Goal: Task Accomplishment & Management: Complete application form

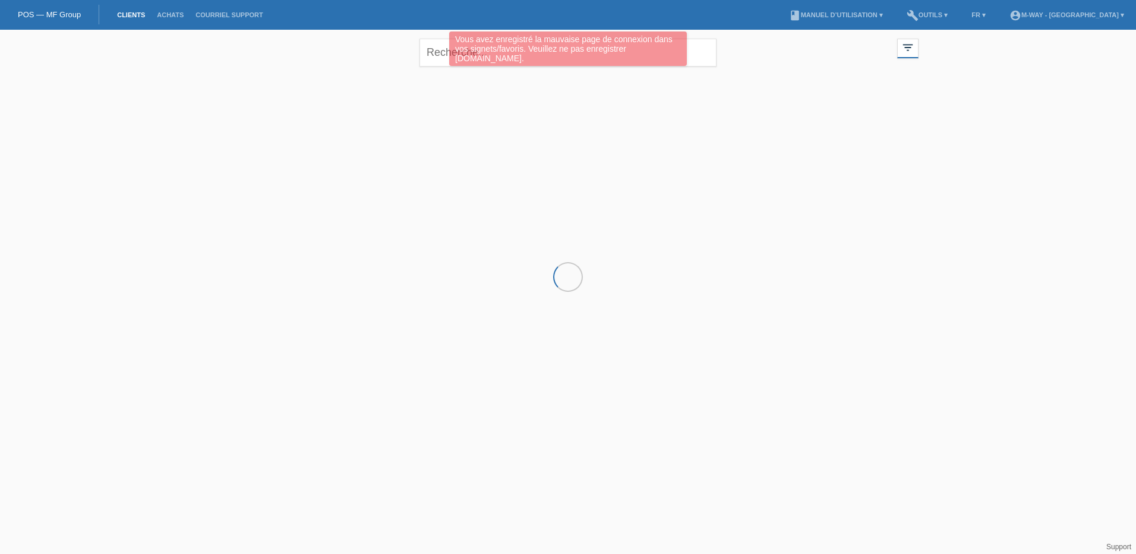
click at [459, 50] on div "Vous avez enregistré la mauvaise page de connexion dans vos signets/favoris. Ve…" at bounding box center [568, 48] width 238 height 34
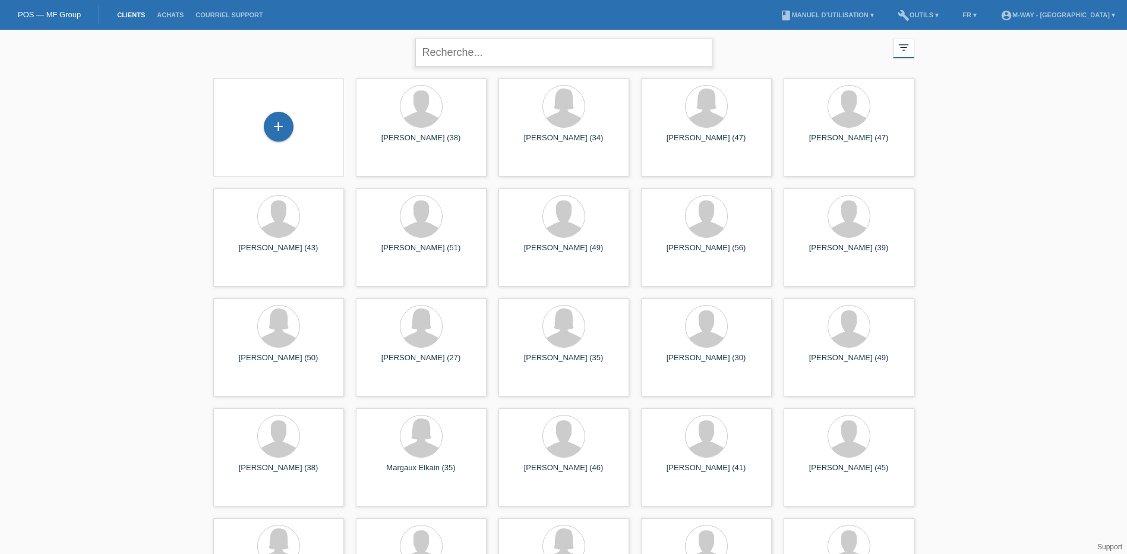
click at [459, 50] on input "text" at bounding box center [563, 53] width 297 height 28
type input "sabrine"
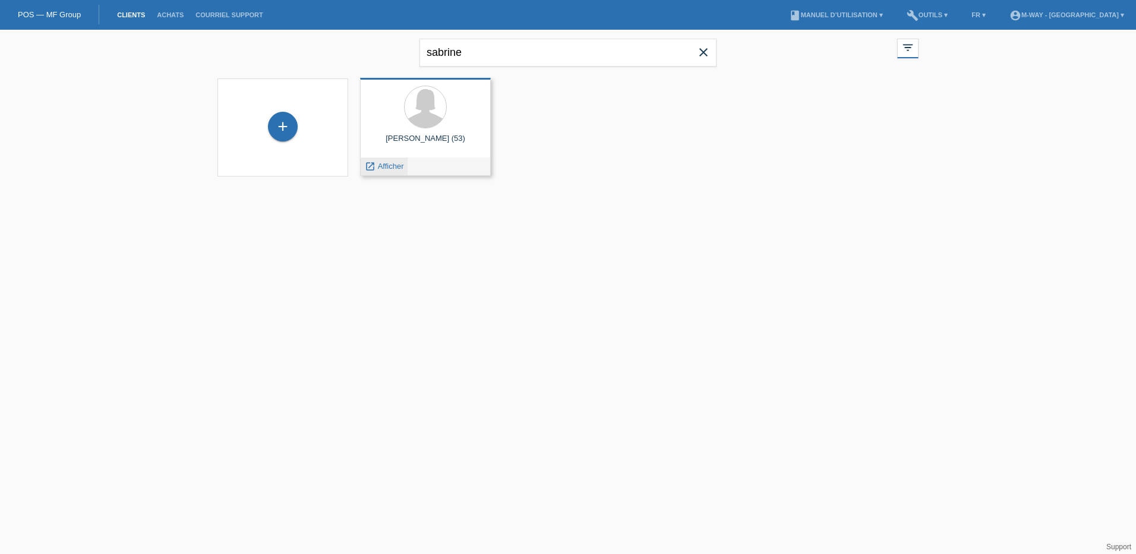
click at [395, 169] on span "Afficher" at bounding box center [391, 166] width 26 height 9
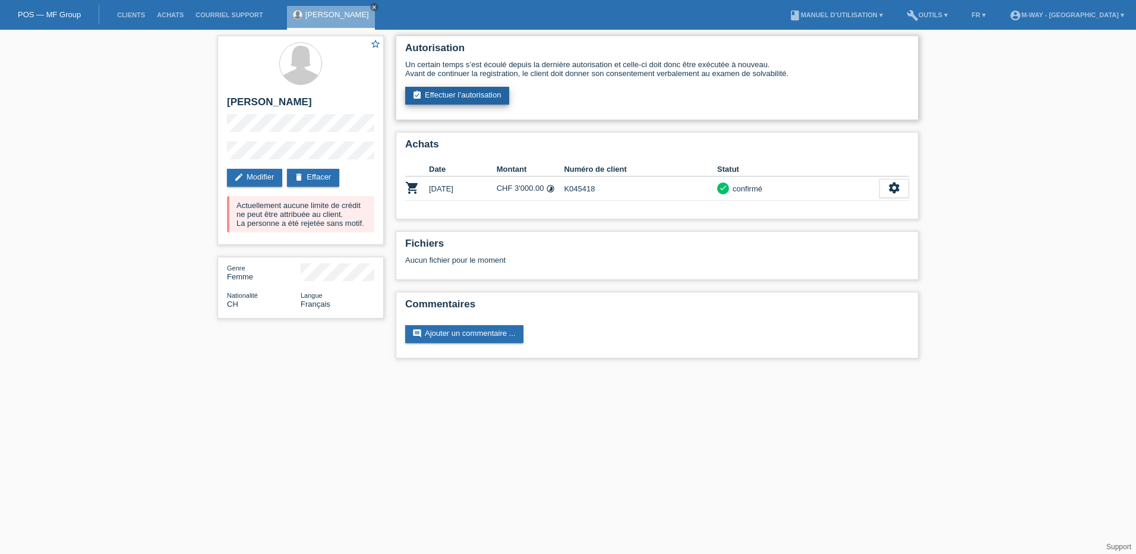
click at [480, 93] on link "assignment_turned_in Effectuer l’autorisation" at bounding box center [457, 96] width 104 height 18
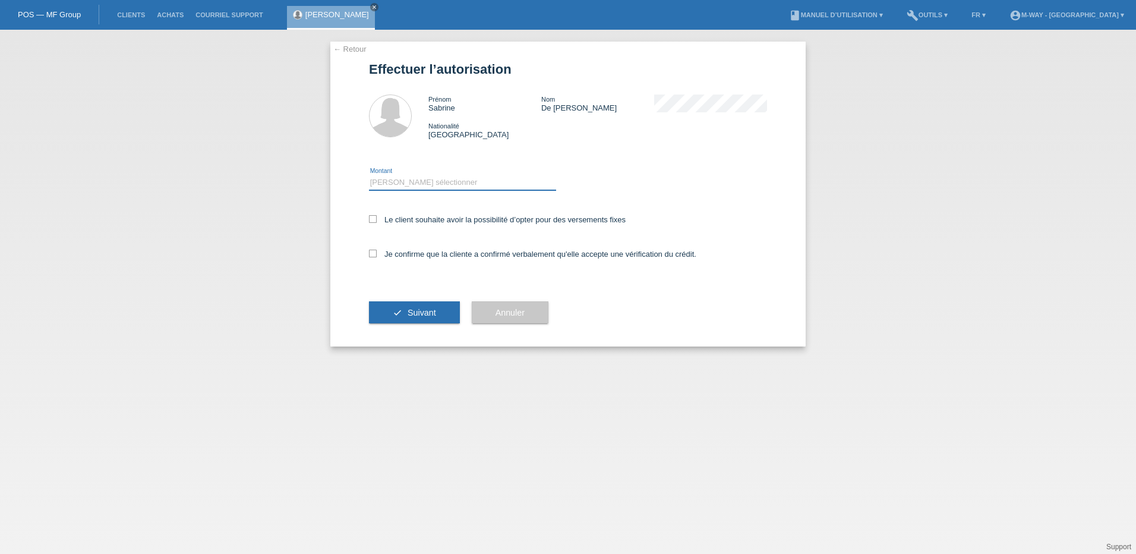
click at [406, 189] on select "Veuillez sélectionner CHF 1.00 - CHF 499.00 CHF 500.00 - CHF 1'999.00 CHF 2'000…" at bounding box center [462, 182] width 187 height 14
select select "3"
click at [369, 175] on select "Veuillez sélectionner CHF 1.00 - CHF 499.00 CHF 500.00 - CHF 1'999.00 CHF 2'000…" at bounding box center [462, 182] width 187 height 14
click at [406, 225] on div "Le client souhaite avoir la possibilité d’opter pour des versements fixes" at bounding box center [568, 220] width 398 height 34
click at [418, 247] on div "Je confirme que la cliente a confirmé verbalement qu'elle accepte une vérificat…" at bounding box center [568, 258] width 398 height 40
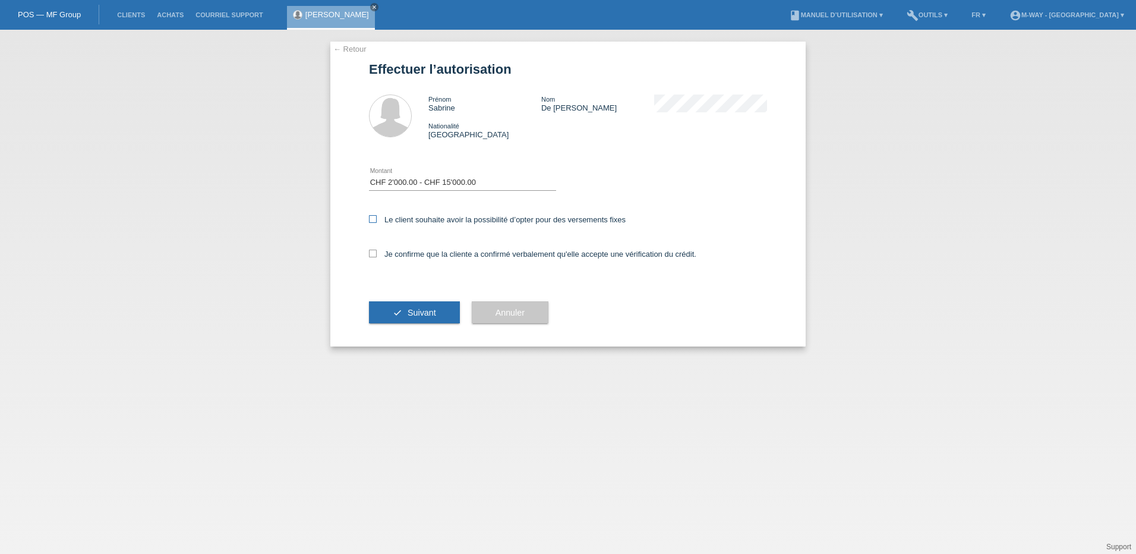
click at [415, 223] on label "Le client souhaite avoir la possibilité d’opter pour des versements fixes" at bounding box center [497, 219] width 257 height 9
click at [377, 223] on input "Le client souhaite avoir la possibilité d’opter pour des versements fixes" at bounding box center [373, 219] width 8 height 8
checkbox input "true"
click at [415, 260] on div "Je confirme que la cliente a confirmé verbalement qu'elle accepte une vérificat…" at bounding box center [568, 258] width 398 height 40
click at [415, 251] on label "Je confirme que la cliente a confirmé verbalement qu'elle accepte une vérificat…" at bounding box center [532, 254] width 327 height 9
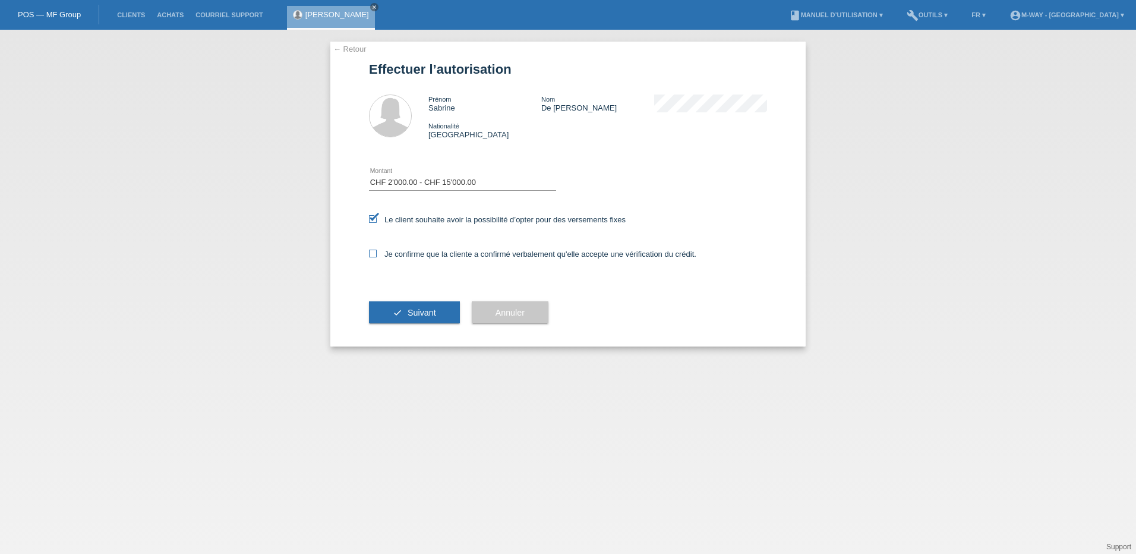
click at [377, 251] on input "Je confirme que la cliente a confirmé verbalement qu'elle accepte une vérificat…" at bounding box center [373, 254] width 8 height 8
checkbox input "true"
click at [424, 304] on button "check Suivant" at bounding box center [414, 312] width 91 height 23
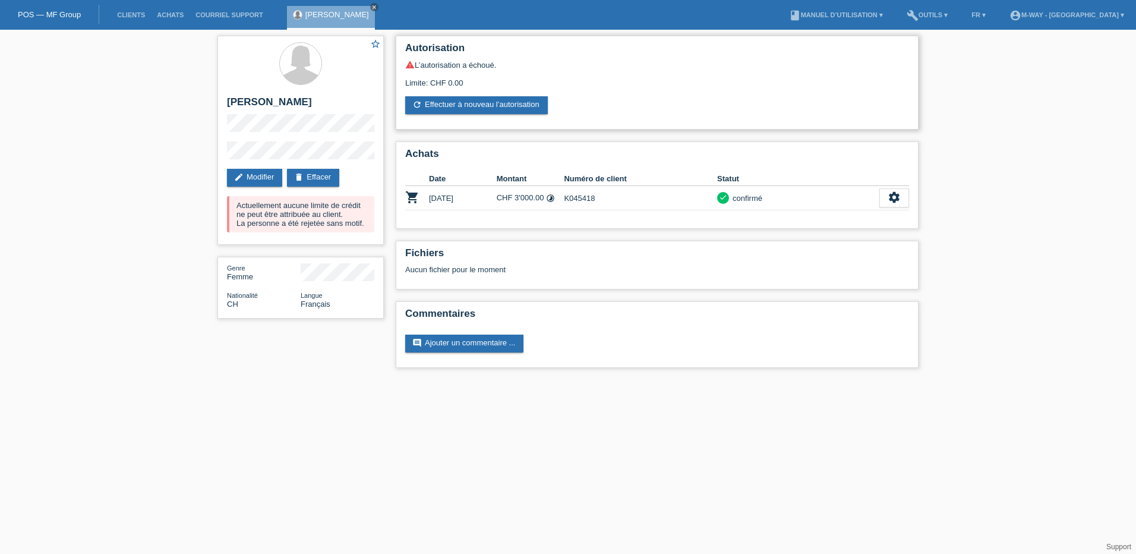
drag, startPoint x: 402, startPoint y: 84, endPoint x: 533, endPoint y: 80, distance: 130.8
click at [533, 80] on div "Autorisation warning L’autorisation a échoué. Limite: CHF 0.00 refresh Effectue…" at bounding box center [657, 83] width 523 height 94
click at [843, 82] on div "Limite: CHF 0.00" at bounding box center [657, 79] width 504 height 18
click at [349, 157] on div "star_border Sabrine De Vito-Bolla edit Modifier delete Effacer Actuellement auc…" at bounding box center [300, 140] width 166 height 209
click at [349, 133] on div "star_border Sabrine De Vito-Bolla edit Modifier delete Effacer Actuellement auc…" at bounding box center [300, 140] width 166 height 209
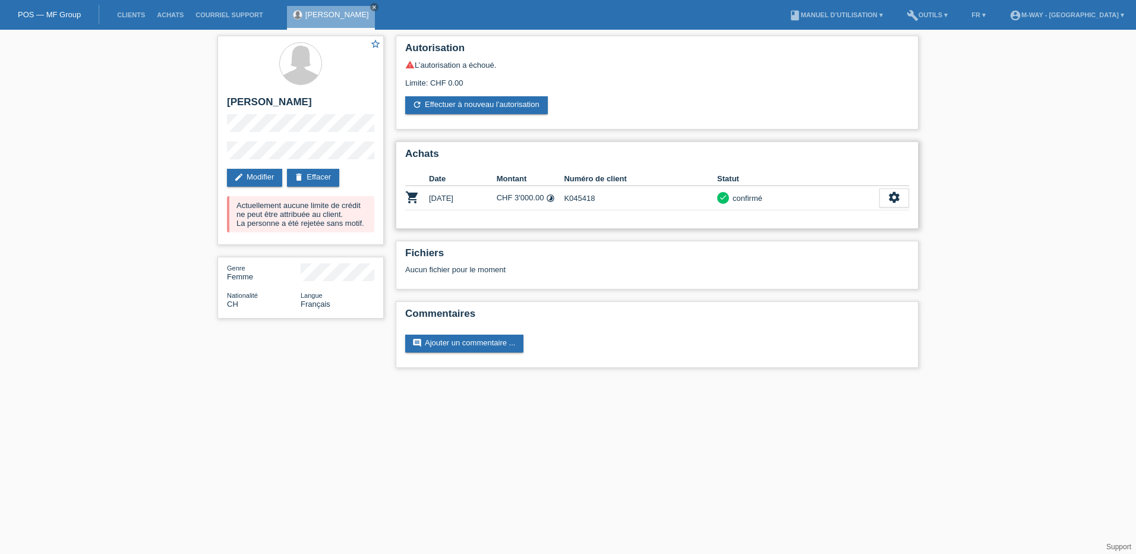
click at [553, 200] on icon "timelapse" at bounding box center [550, 198] width 9 height 9
click at [550, 199] on icon "timelapse" at bounding box center [550, 198] width 9 height 9
click at [531, 194] on td "CHF 3'000.00 timelapse" at bounding box center [531, 198] width 68 height 24
click at [893, 190] on div "settings" at bounding box center [894, 197] width 30 height 19
click at [830, 213] on span "Afficher" at bounding box center [820, 216] width 30 height 14
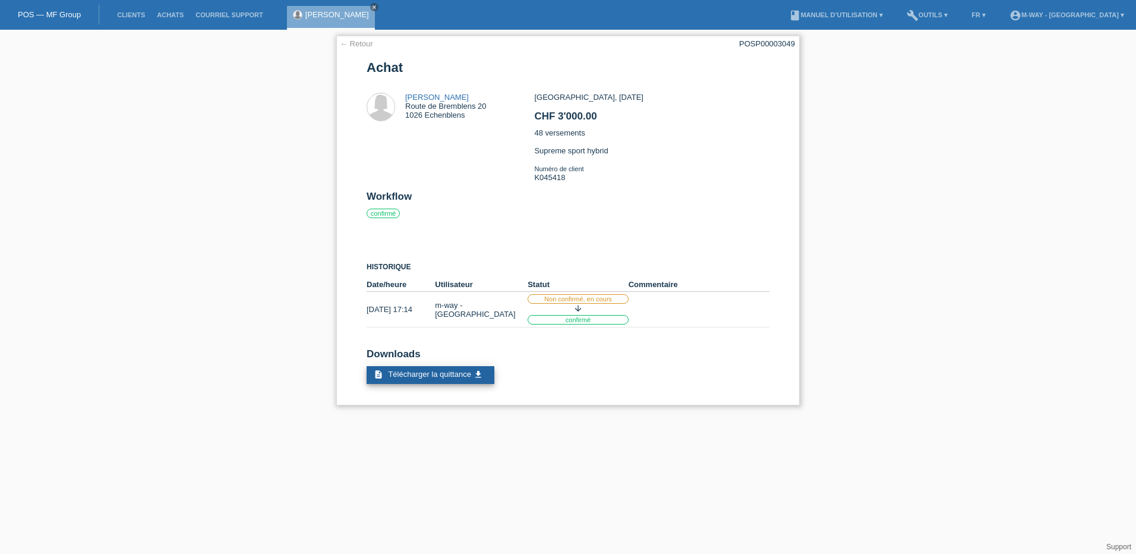
click at [448, 379] on link "description Télécharger la quittance get_app" at bounding box center [431, 375] width 128 height 18
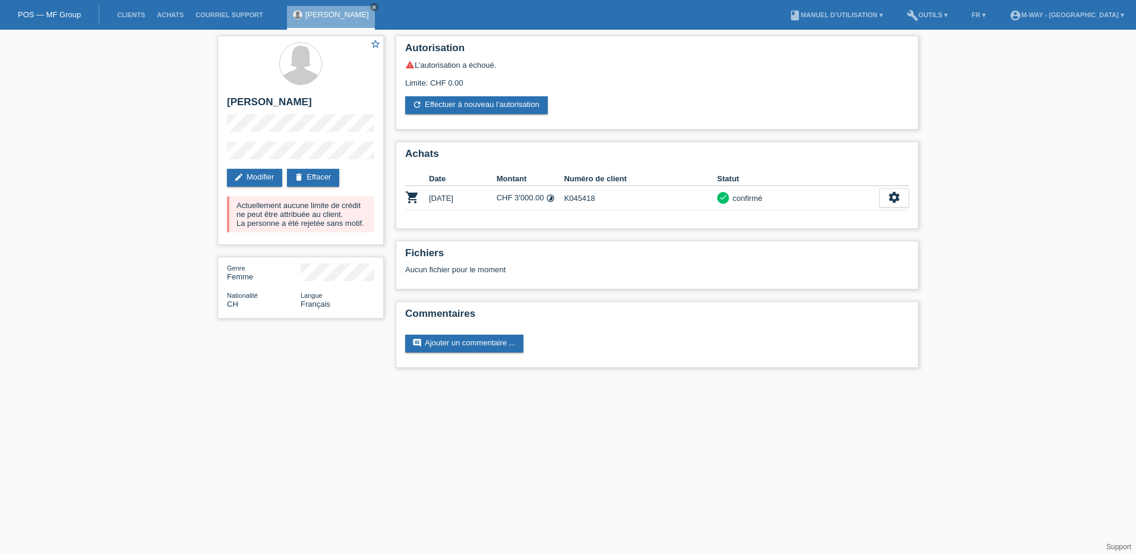
click at [13, 254] on div "star_border [PERSON_NAME] edit Modifier delete Effacer Actuellement aucune limi…" at bounding box center [568, 205] width 1136 height 350
